Goal: Task Accomplishment & Management: Complete application form

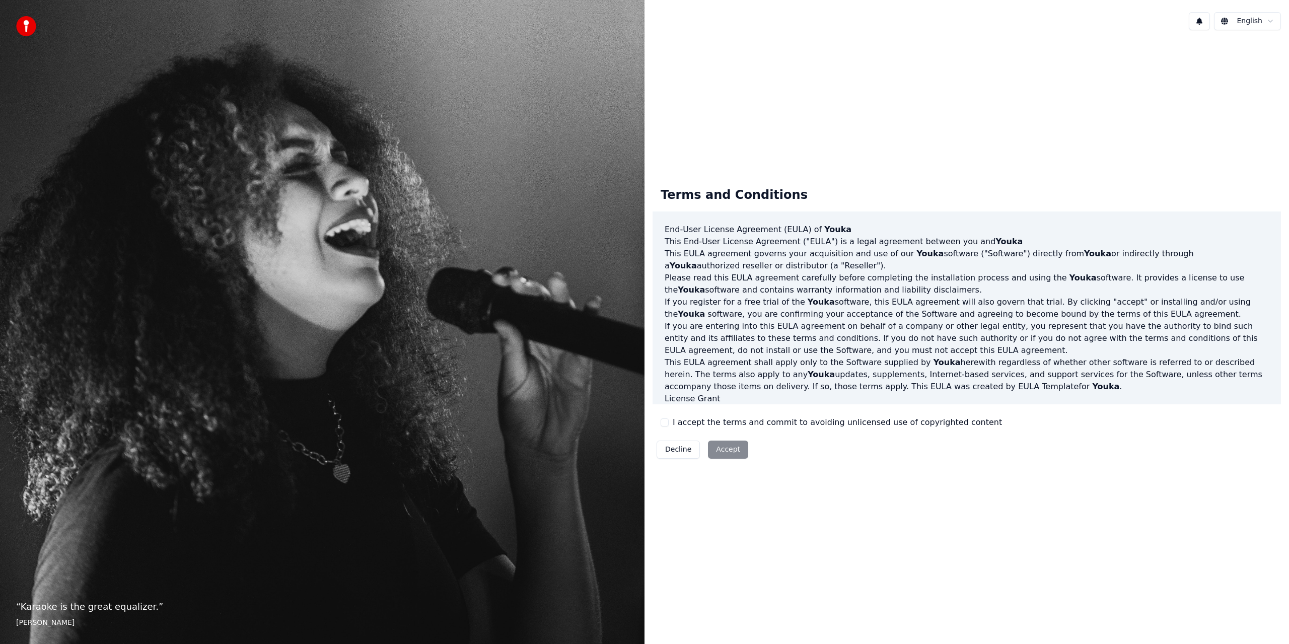
click at [736, 453] on div "Decline Accept" at bounding box center [702, 449] width 100 height 26
click at [732, 451] on div "Decline Accept" at bounding box center [702, 449] width 100 height 26
click at [731, 451] on div "Decline Accept" at bounding box center [702, 449] width 100 height 26
click at [728, 449] on div "Decline Accept" at bounding box center [702, 449] width 100 height 26
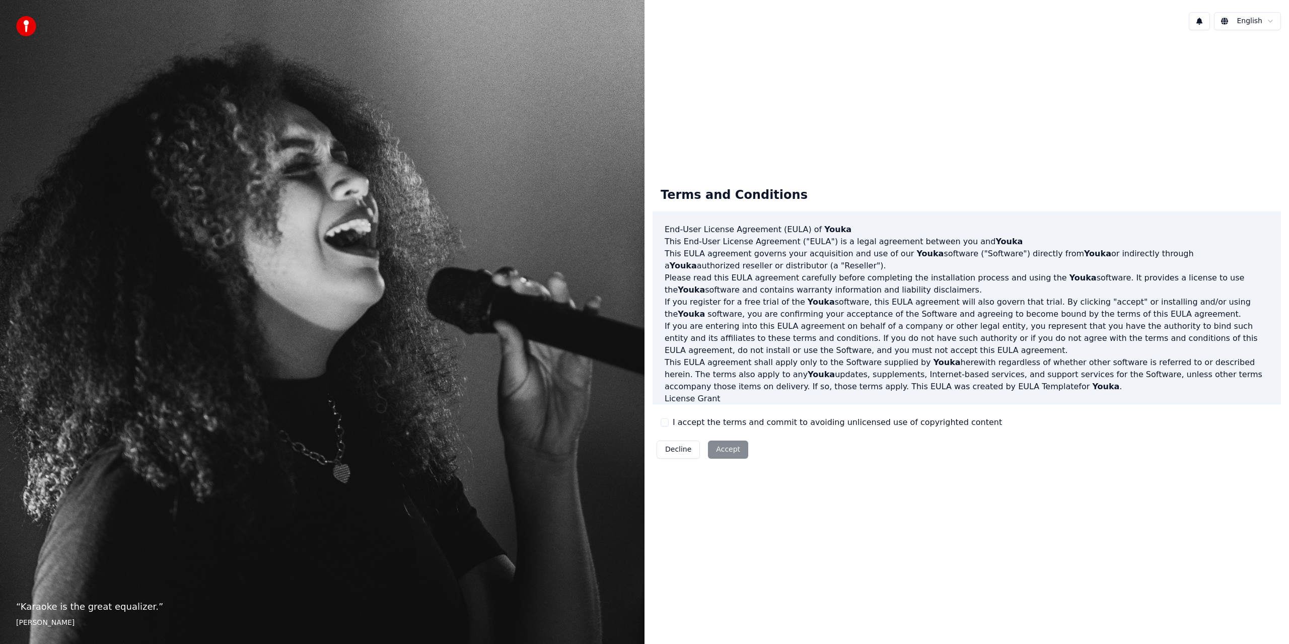
click at [728, 449] on div "Decline Accept" at bounding box center [702, 449] width 100 height 26
click at [665, 423] on button "I accept the terms and commit to avoiding unlicensed use of copyrighted content" at bounding box center [664, 422] width 8 height 8
click at [737, 449] on button "Accept" at bounding box center [728, 450] width 40 height 18
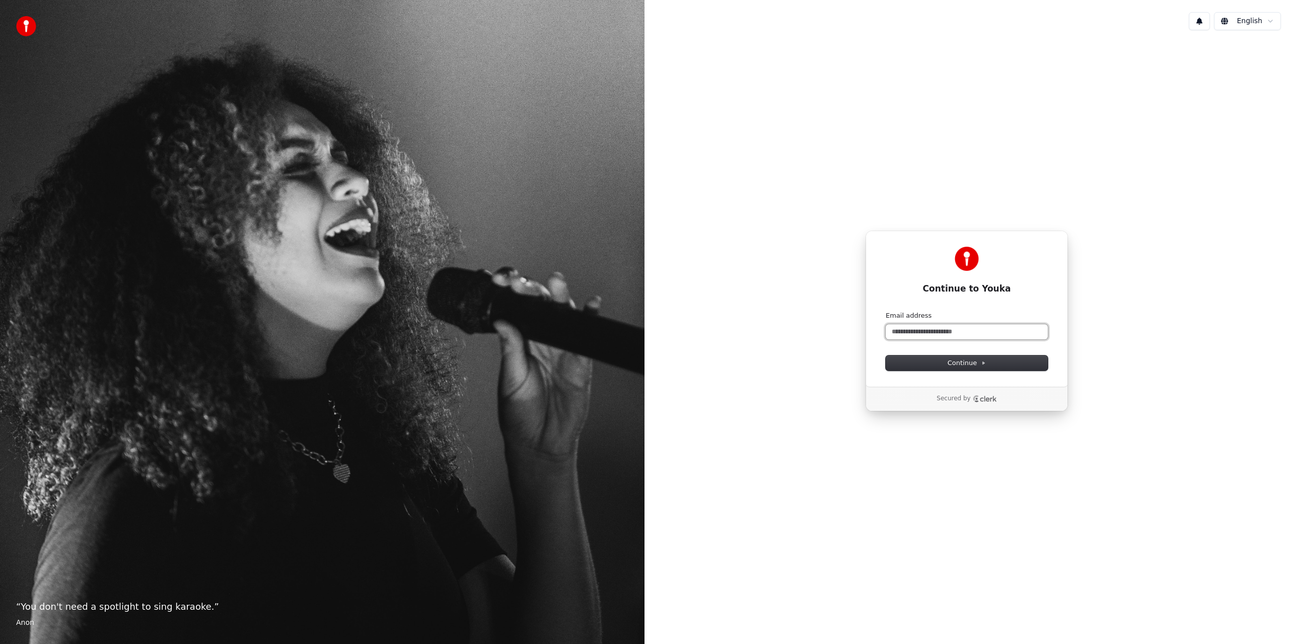
click at [907, 335] on input "Email address" at bounding box center [967, 331] width 162 height 15
click at [967, 363] on span "Continue" at bounding box center [966, 362] width 38 height 9
type input "**********"
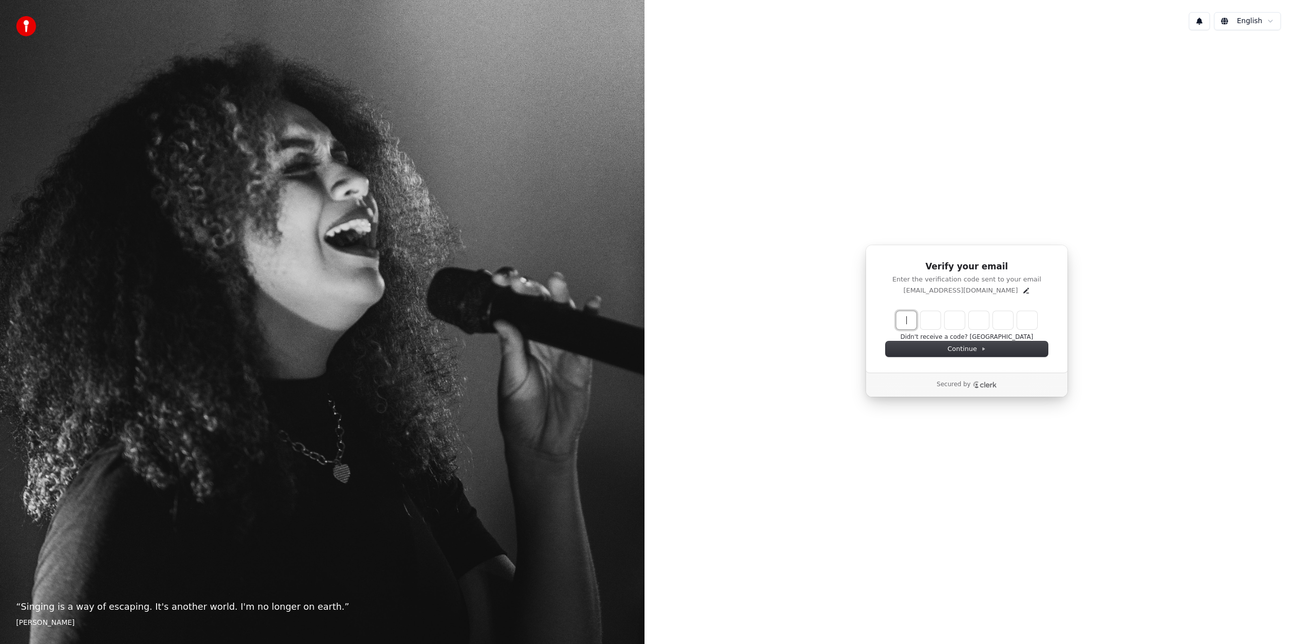
click at [913, 321] on input "Enter verification code" at bounding box center [976, 320] width 161 height 18
type input "******"
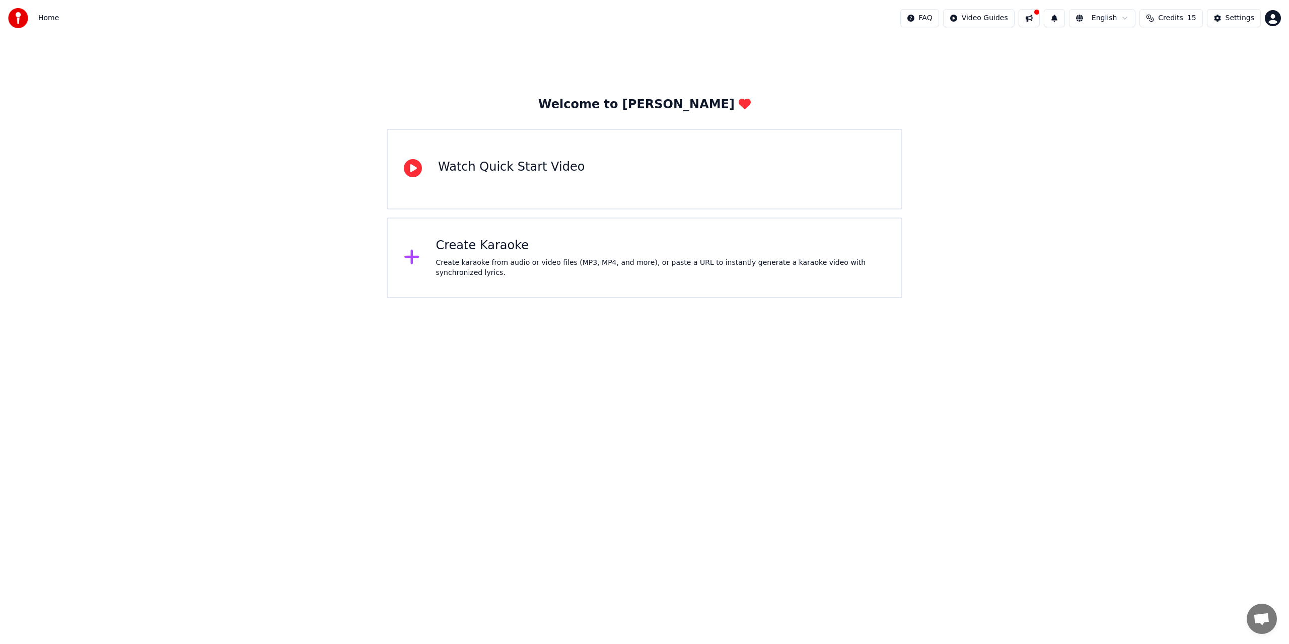
click at [414, 167] on icon at bounding box center [413, 168] width 18 height 18
